Goal: Transaction & Acquisition: Book appointment/travel/reservation

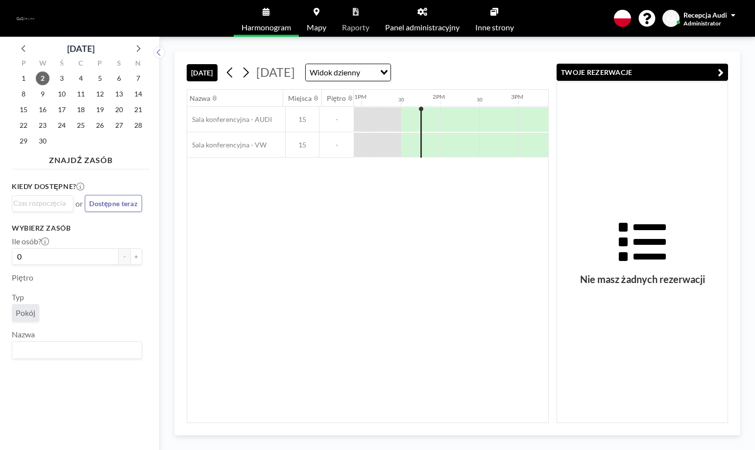
scroll to position [0, 1019]
click at [63, 76] on span "3" at bounding box center [62, 79] width 14 height 14
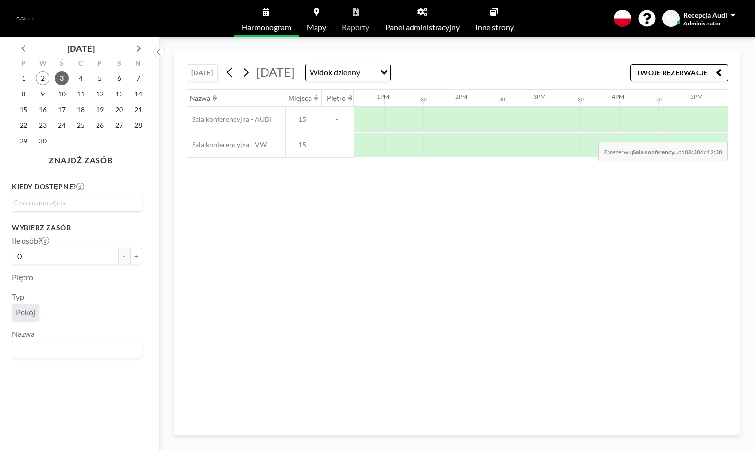
scroll to position [0, 1387]
drag, startPoint x: 420, startPoint y: 120, endPoint x: 350, endPoint y: 167, distance: 84.1
click at [350, 167] on div "Nazwa Miejsca Piętro 12AM 30 1AM 30 2AM 30 3AM 30 4AM 30 5AM 30 6AM 30 7AM 30 8…" at bounding box center [457, 256] width 540 height 333
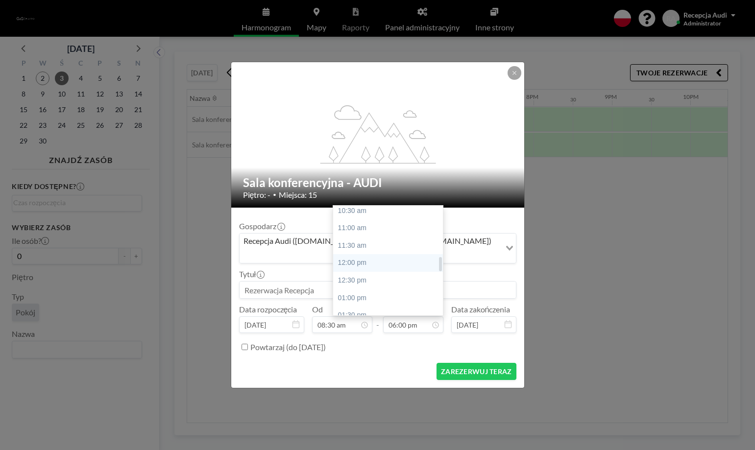
scroll to position [392, 0]
click at [364, 302] on div "02:00 pm" at bounding box center [390, 311] width 115 height 18
type input "02:00 pm"
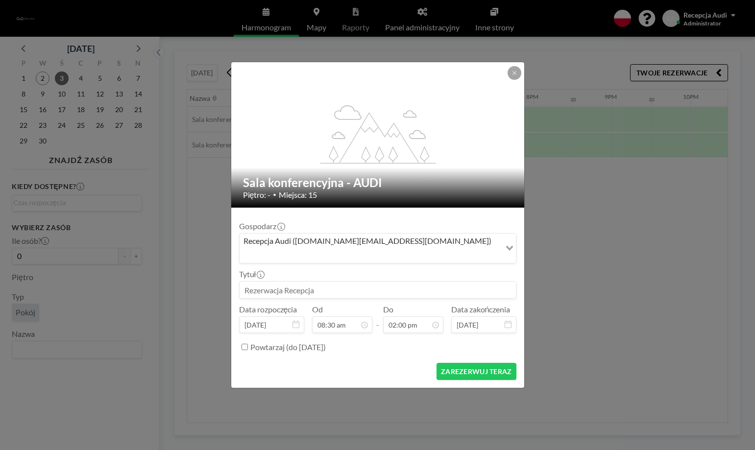
scroll to position [488, 0]
click at [341, 285] on input at bounding box center [377, 290] width 276 height 17
click at [249, 283] on input "[PERSON_NAME]" at bounding box center [377, 290] width 276 height 17
click at [269, 283] on input "[PERSON_NAME]" at bounding box center [377, 290] width 276 height 17
type input "[PERSON_NAME]"
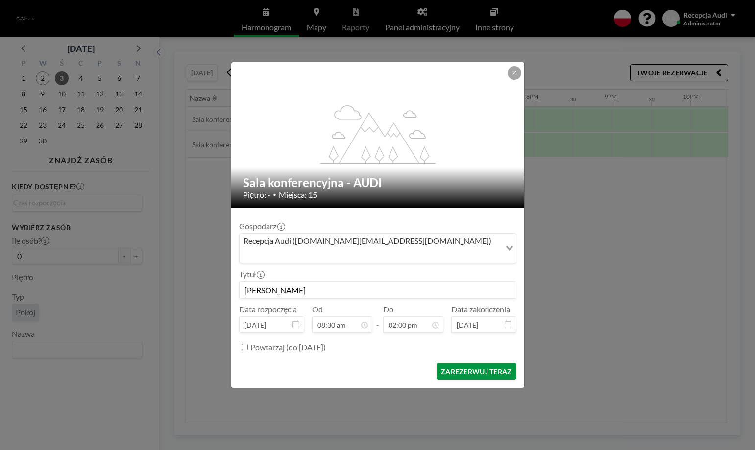
click at [462, 366] on button "ZAREZERWUJ TERAZ" at bounding box center [475, 371] width 79 height 17
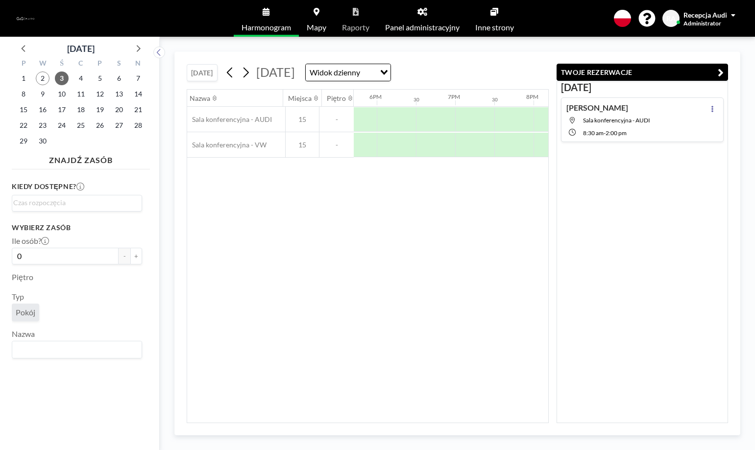
click at [736, 19] on div "RA Recepcja Audi Administrator" at bounding box center [700, 18] width 77 height 17
click at [736, 17] on div "RA Recepcja Audi Administrator" at bounding box center [700, 18] width 77 height 17
click at [721, 60] on link "Wyloguj się" at bounding box center [705, 67] width 87 height 20
